Goal: Check status: Check status

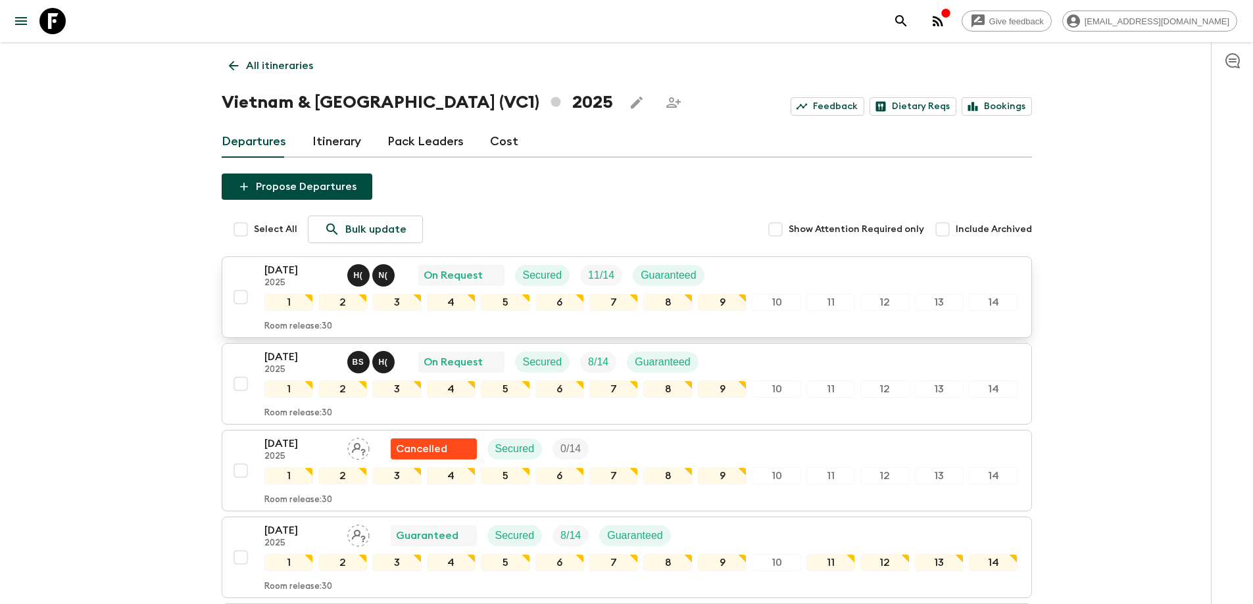
click at [291, 277] on p "[DATE]" at bounding box center [300, 270] width 72 height 16
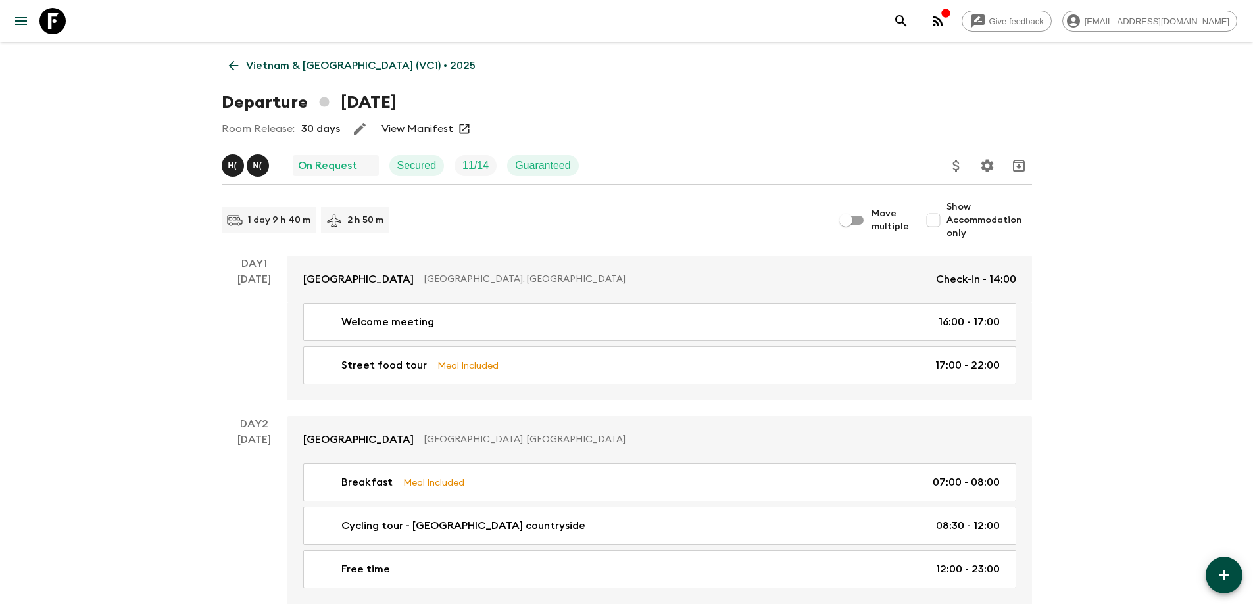
click at [428, 131] on link "View Manifest" at bounding box center [417, 128] width 72 height 13
click at [228, 64] on icon at bounding box center [233, 66] width 14 height 14
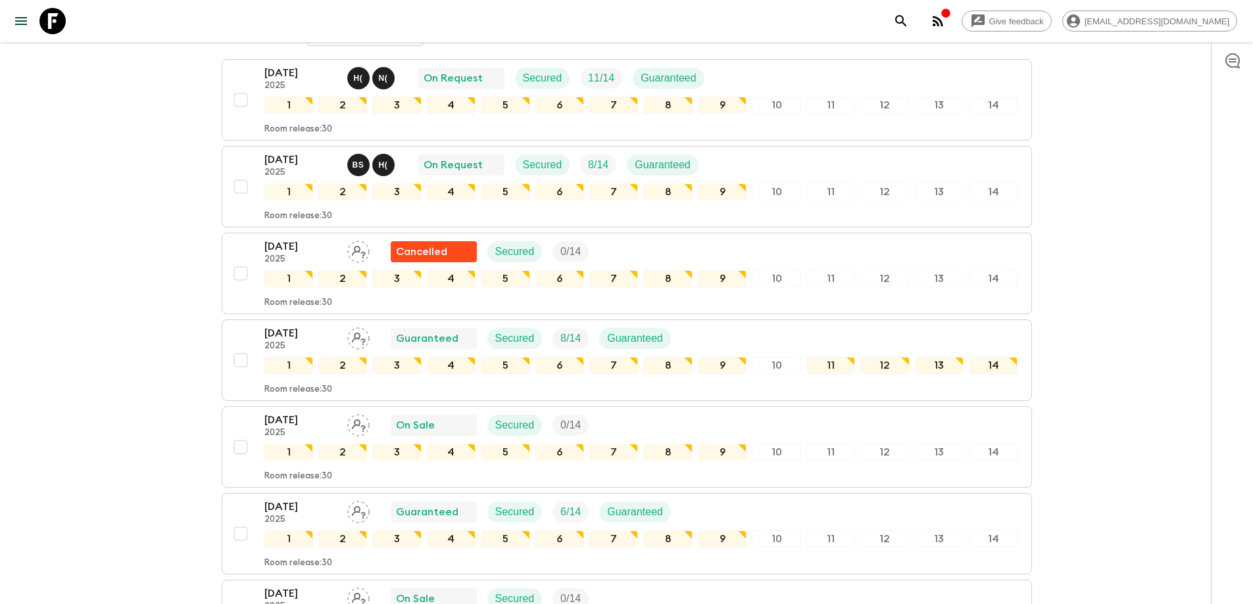
scroll to position [66, 0]
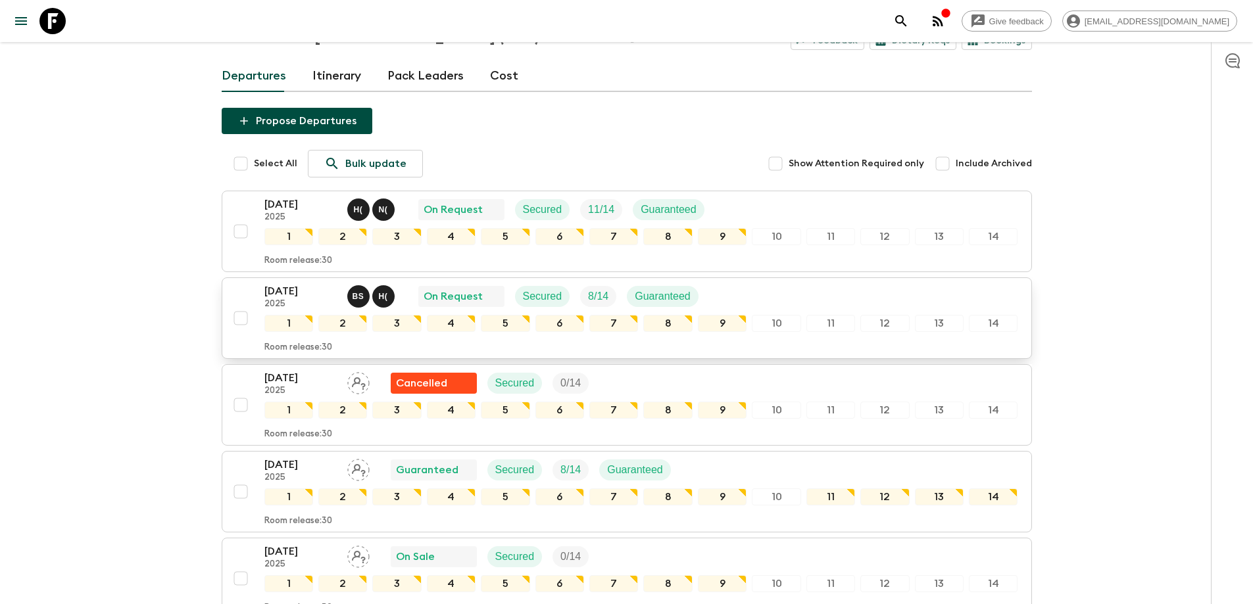
click at [305, 291] on p "[DATE]" at bounding box center [300, 291] width 72 height 16
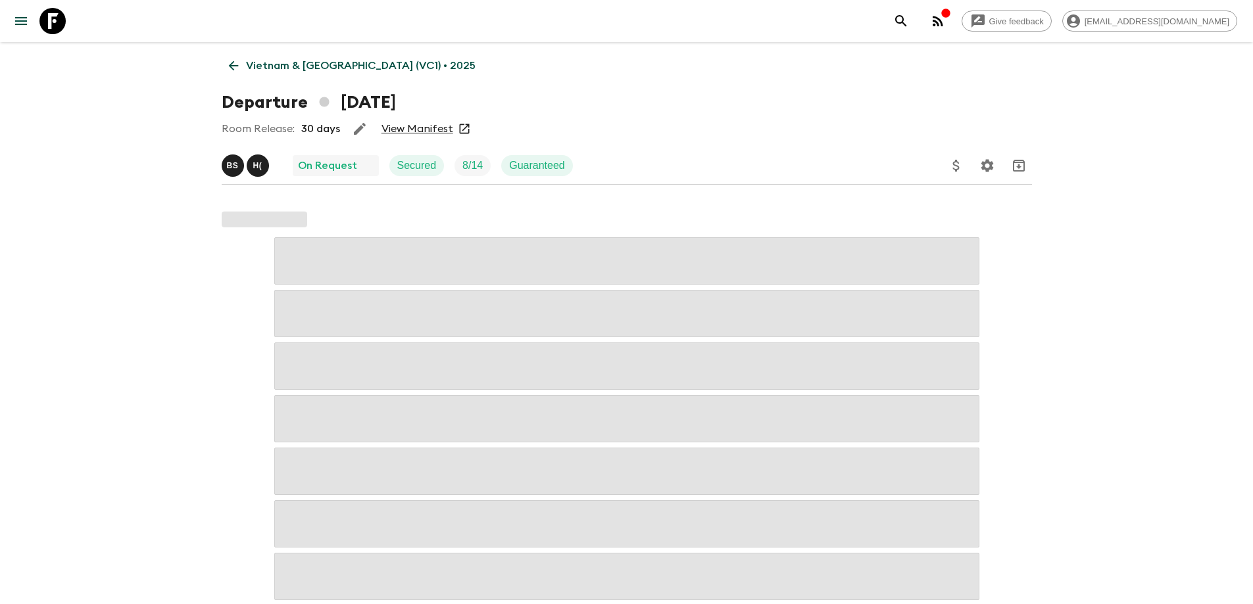
click at [427, 126] on link "View Manifest" at bounding box center [417, 128] width 72 height 13
